Goal: Task Accomplishment & Management: Complete application form

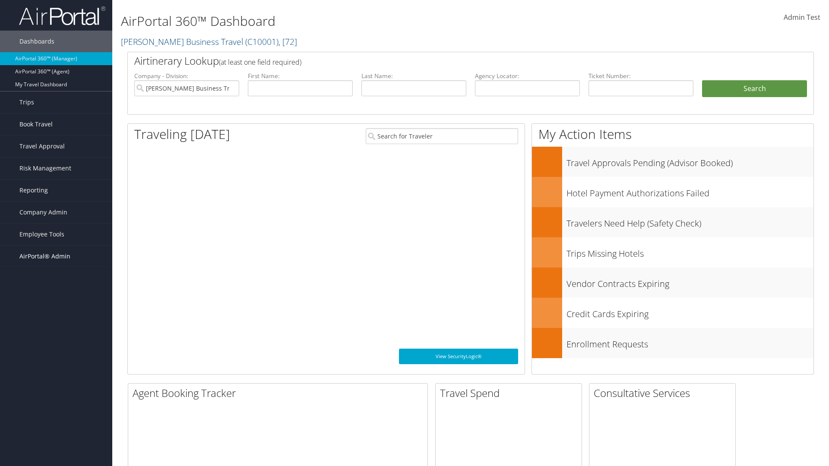
click at [56, 256] on span "AirPortal® Admin" at bounding box center [44, 257] width 51 height 22
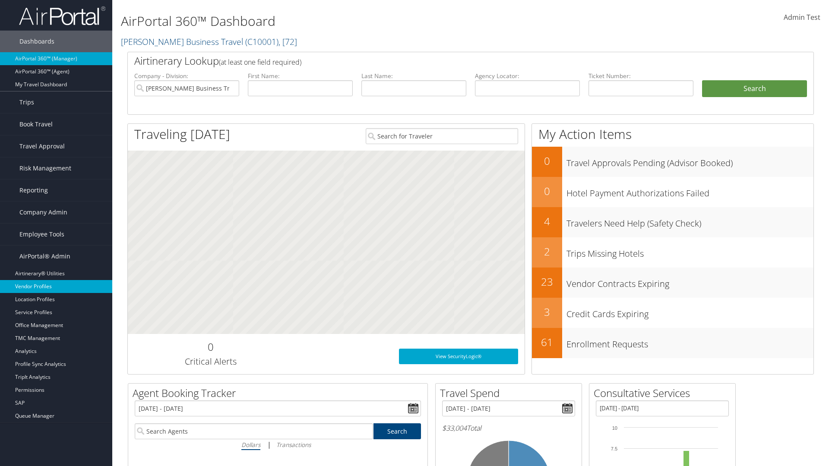
click at [56, 287] on link "Vendor Profiles" at bounding box center [56, 286] width 112 height 13
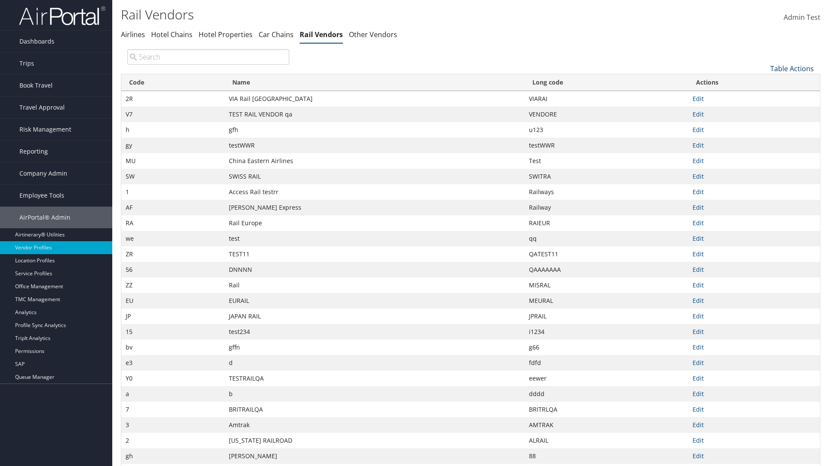
click at [792, 68] on link "Table Actions" at bounding box center [792, 68] width 44 height 9
click at [763, 82] on link "New Record" at bounding box center [763, 82] width 114 height 15
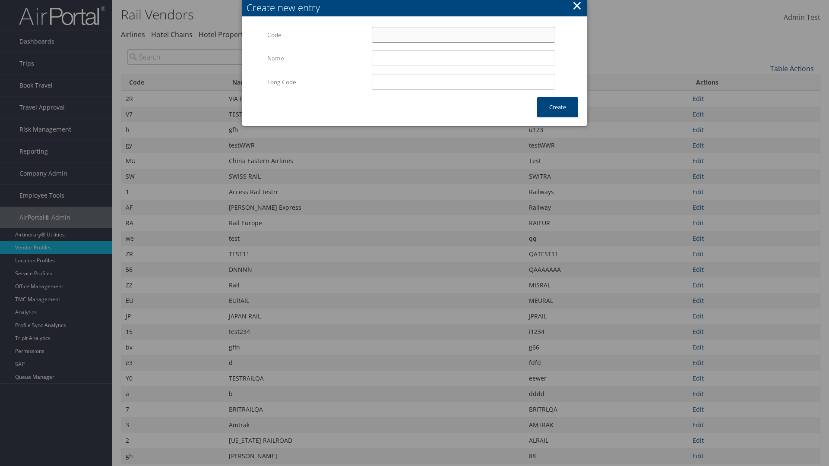
click at [463, 35] on input "Code" at bounding box center [463, 35] width 183 height 16
type input "+N"
type input "Uniways"
click at [463, 58] on input "Uniways" at bounding box center [463, 58] width 183 height 16
type input "+N"
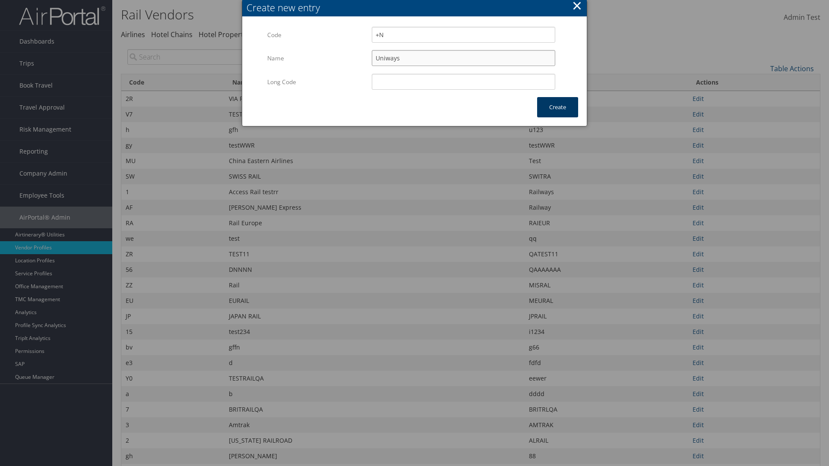
type input "Uniways"
click at [557, 107] on button "Create" at bounding box center [557, 107] width 41 height 20
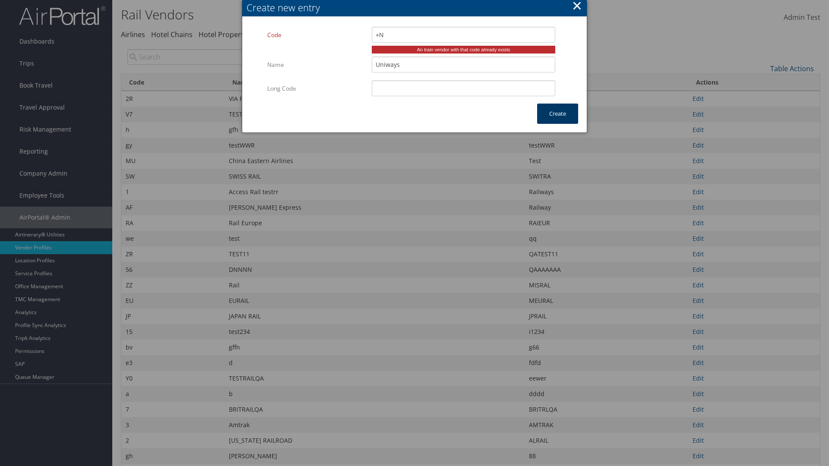
type input "Uniways"
